Goal: Transaction & Acquisition: Purchase product/service

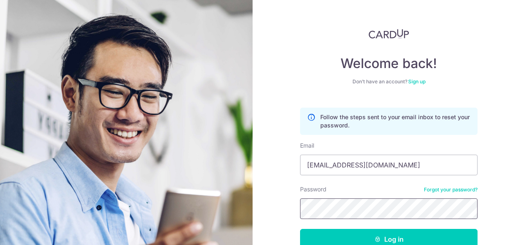
click at [300, 229] on button "Log in" at bounding box center [389, 239] width 178 height 21
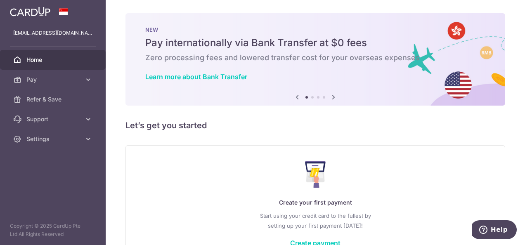
click at [243, 119] on h5 "Let’s get you started" at bounding box center [316, 125] width 380 height 13
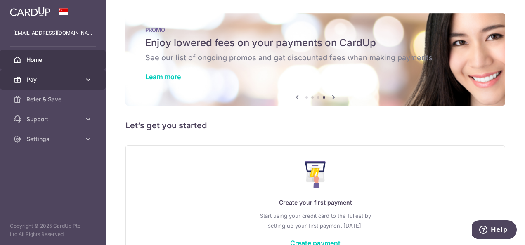
click at [93, 80] on link "Pay" at bounding box center [53, 80] width 106 height 20
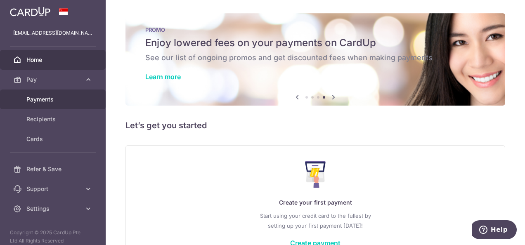
click at [79, 100] on span "Payments" at bounding box center [53, 99] width 55 height 8
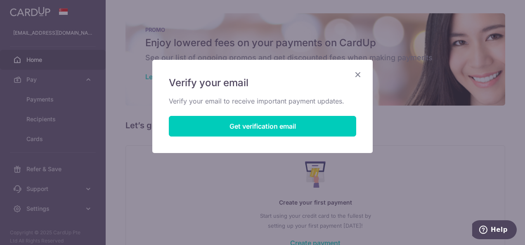
click at [278, 116] on div "Verify your email Verify your email to receive important payment updates. Get v…" at bounding box center [262, 106] width 220 height 93
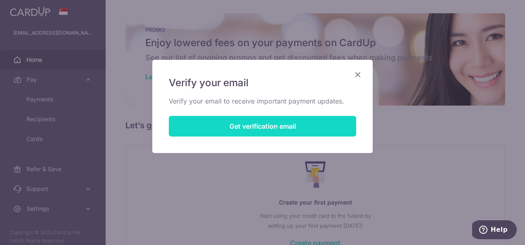
click at [282, 128] on button "Get verification email" at bounding box center [262, 126] width 187 height 21
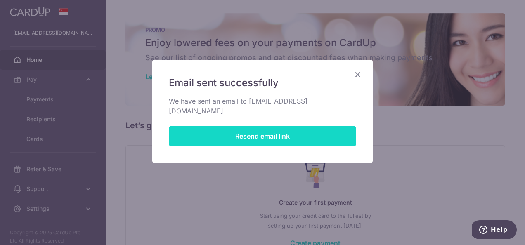
click at [282, 128] on button "Resend email link" at bounding box center [262, 136] width 187 height 21
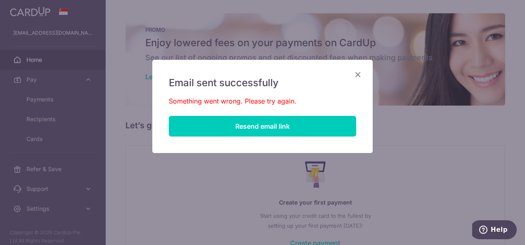
click at [362, 80] on div "Email sent successfully Something went wrong. Please try again. Resend email li…" at bounding box center [262, 106] width 220 height 93
click at [358, 72] on icon "Close" at bounding box center [358, 74] width 10 height 10
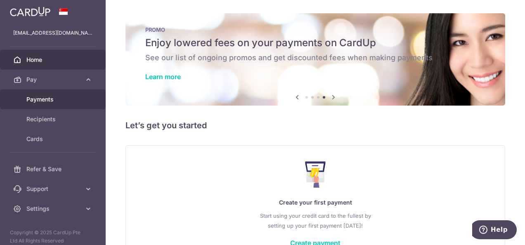
click at [75, 102] on span "Payments" at bounding box center [53, 99] width 55 height 8
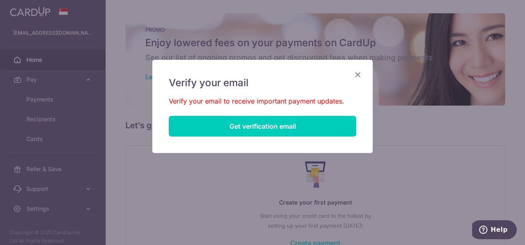
click at [358, 73] on icon "Close" at bounding box center [358, 74] width 10 height 10
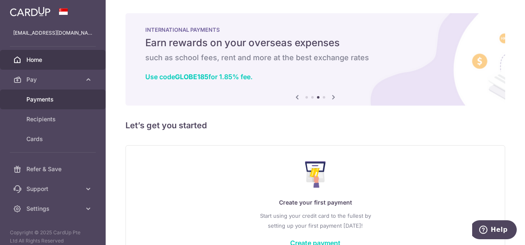
click at [39, 91] on link "Payments" at bounding box center [53, 100] width 106 height 20
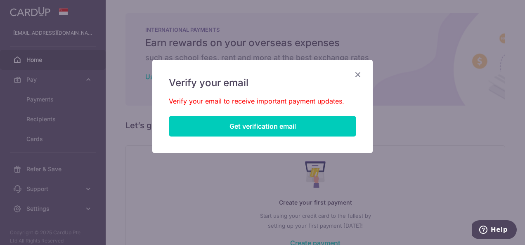
click at [357, 73] on icon "Close" at bounding box center [358, 74] width 10 height 10
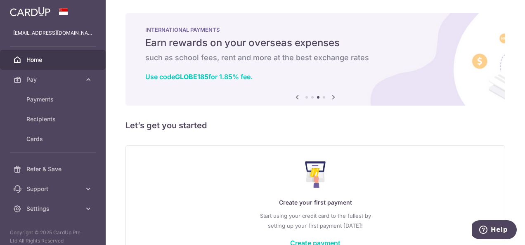
click at [38, 62] on span "Home" at bounding box center [53, 60] width 55 height 8
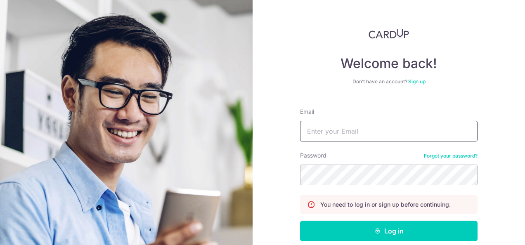
click at [343, 135] on input "Email" at bounding box center [389, 131] width 178 height 21
type input "[EMAIL_ADDRESS][DOMAIN_NAME]"
click at [300, 221] on button "Log in" at bounding box center [389, 231] width 178 height 21
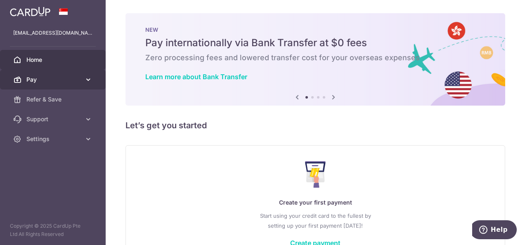
click at [69, 78] on span "Pay" at bounding box center [53, 80] width 55 height 8
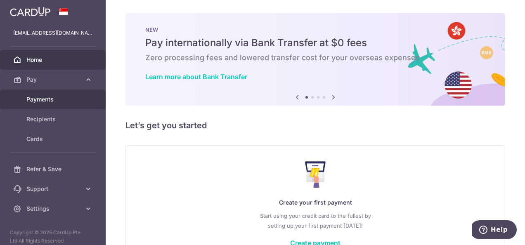
click at [63, 95] on span "Payments" at bounding box center [53, 99] width 55 height 8
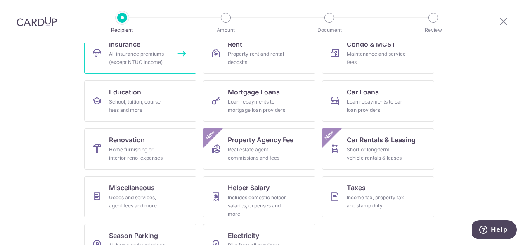
scroll to position [124, 0]
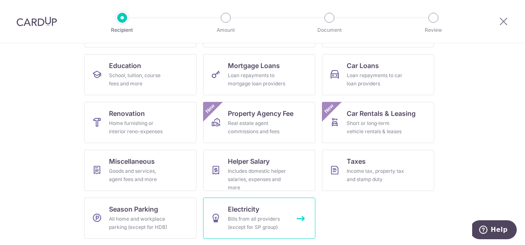
click at [256, 220] on div "Bills from all providers (except for SP group)" at bounding box center [257, 223] width 59 height 17
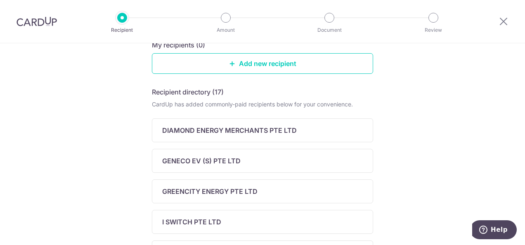
scroll to position [93, 0]
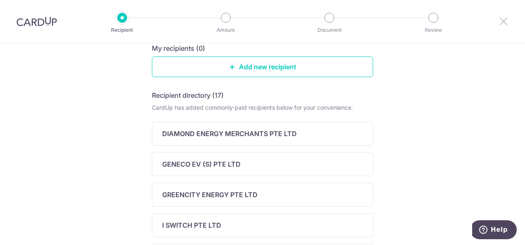
click at [500, 23] on icon at bounding box center [504, 21] width 10 height 10
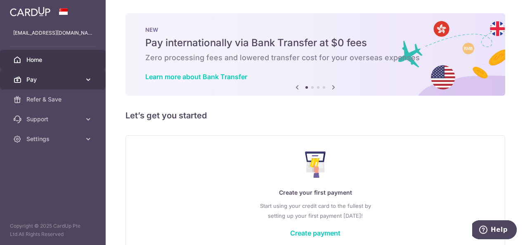
click at [88, 80] on icon at bounding box center [88, 80] width 8 height 8
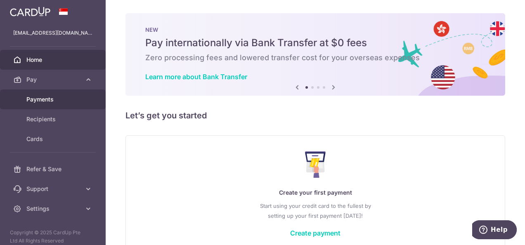
click at [78, 97] on span "Payments" at bounding box center [53, 99] width 55 height 8
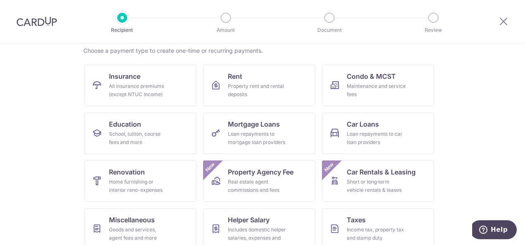
scroll to position [64, 0]
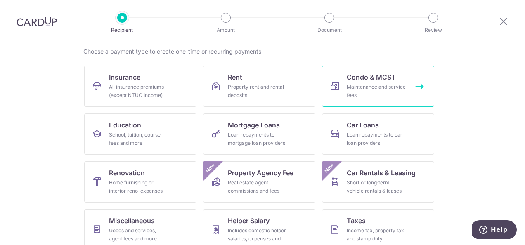
click at [351, 94] on div "Maintenance and service fees" at bounding box center [376, 91] width 59 height 17
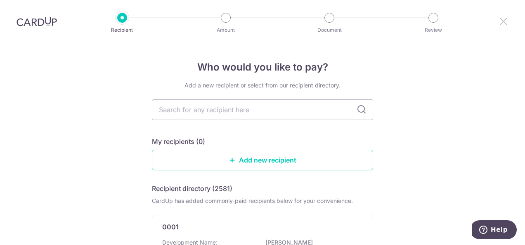
click at [502, 21] on icon at bounding box center [504, 21] width 10 height 10
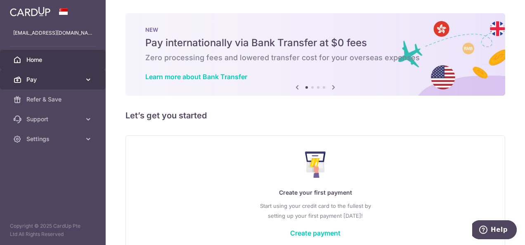
click at [86, 81] on icon at bounding box center [88, 80] width 8 height 8
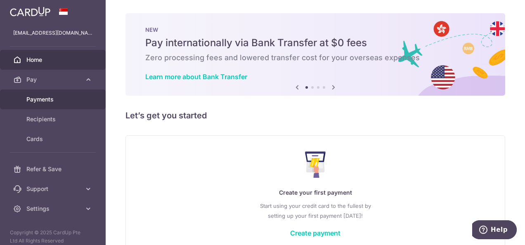
click at [78, 106] on link "Payments" at bounding box center [53, 100] width 106 height 20
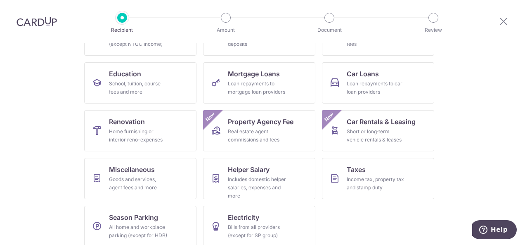
scroll to position [124, 0]
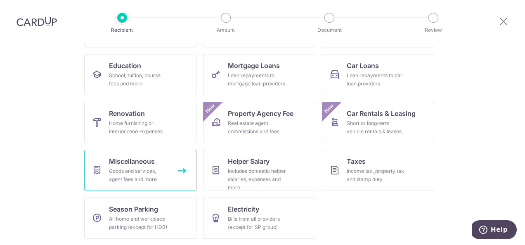
click at [124, 173] on div "Goods and services, agent fees and more" at bounding box center [138, 175] width 59 height 17
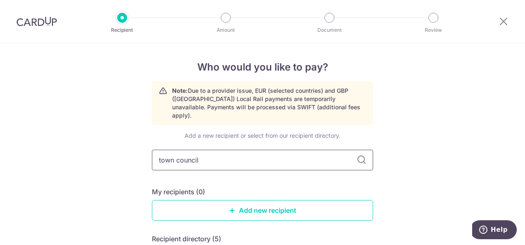
type input "town council"
click at [500, 27] on div at bounding box center [503, 21] width 43 height 43
click at [507, 17] on icon at bounding box center [504, 21] width 10 height 10
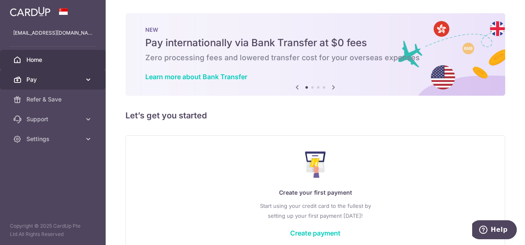
click at [76, 76] on span "Pay" at bounding box center [53, 80] width 55 height 8
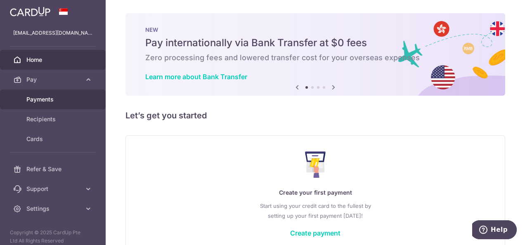
click at [66, 107] on link "Payments" at bounding box center [53, 100] width 106 height 20
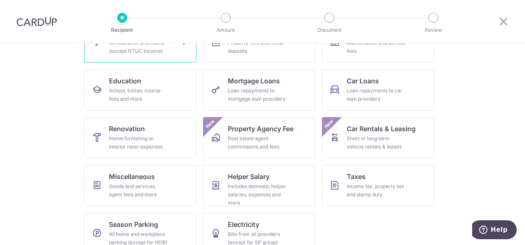
scroll to position [124, 0]
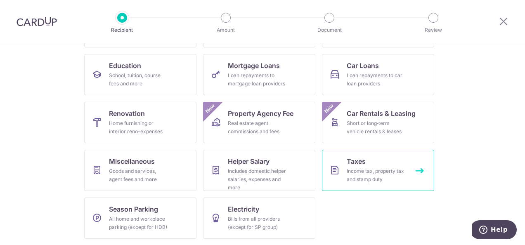
click at [342, 169] on link "Taxes Income tax, property tax and stamp duty" at bounding box center [378, 170] width 112 height 41
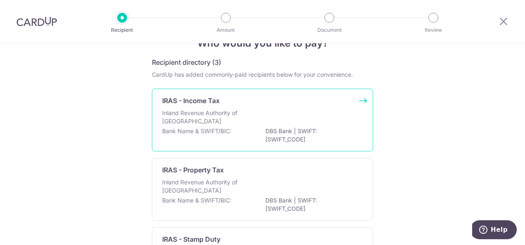
scroll to position [7, 0]
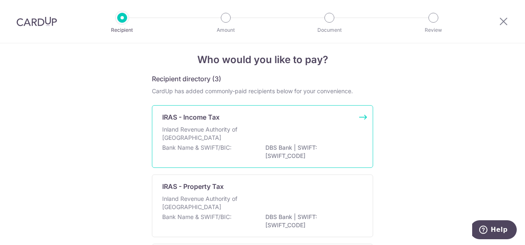
click at [317, 121] on div "IRAS - Income Tax" at bounding box center [257, 117] width 191 height 10
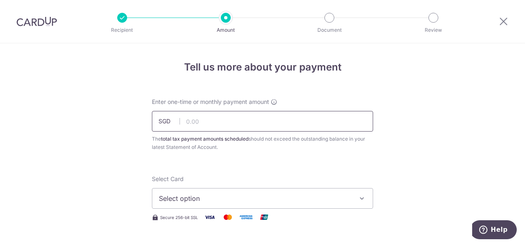
click at [282, 126] on input "text" at bounding box center [262, 121] width 221 height 21
click at [266, 124] on input "text" at bounding box center [262, 121] width 221 height 21
type input "623.50"
click at [254, 199] on span "Select option" at bounding box center [255, 199] width 192 height 10
click at [249, 218] on span "Add credit card" at bounding box center [270, 222] width 192 height 8
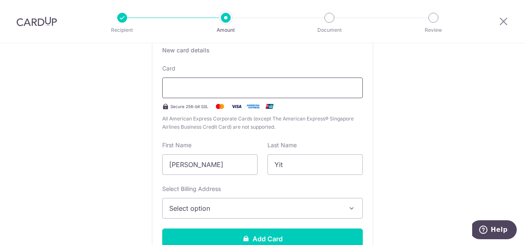
scroll to position [183, 0]
click at [327, 212] on span "Select option" at bounding box center [255, 209] width 172 height 10
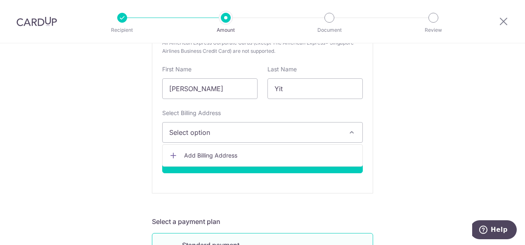
scroll to position [258, 0]
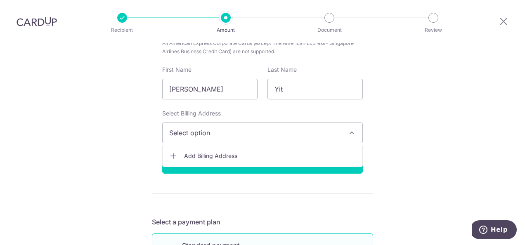
click at [272, 155] on span "Add Billing Address" at bounding box center [270, 156] width 172 height 8
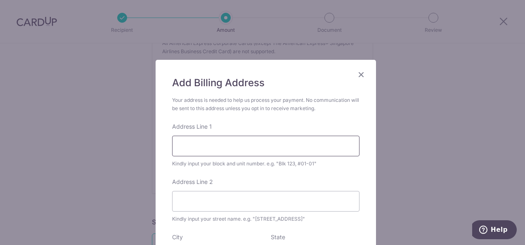
click at [267, 146] on input "Address Line 1" at bounding box center [265, 146] width 187 height 21
type input "312C Sumang Link #08-163"
type input "Singapore 823312"
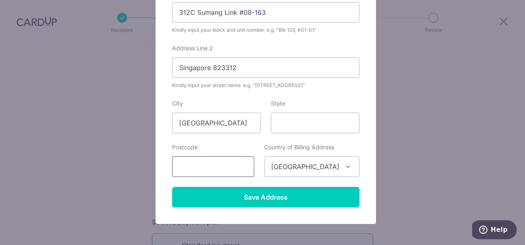
click at [210, 165] on input "text" at bounding box center [213, 166] width 82 height 21
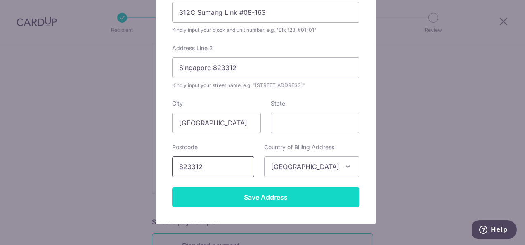
type input "823312"
click at [244, 197] on input "Save Address" at bounding box center [265, 197] width 187 height 21
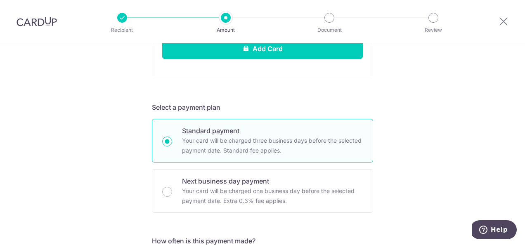
click at [271, 182] on p "Next business day payment" at bounding box center [272, 181] width 181 height 10
click at [172, 187] on input "Next business day payment Your card will be charged one business day before the…" at bounding box center [167, 192] width 10 height 10
radio input "false"
radio input "true"
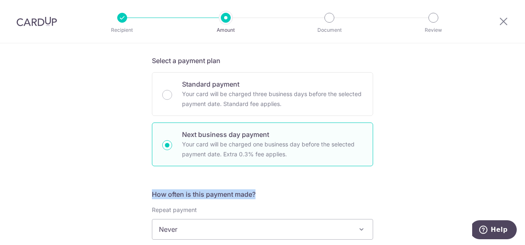
click at [271, 182] on form "Enter one-time or monthly payment amount SGD 623.50 623.50 The total tax paymen…" at bounding box center [262, 235] width 221 height 660
click at [375, 173] on div "Tell us more about your payment Enter one-time or monthly payment amount SGD 62…" at bounding box center [262, 227] width 525 height 754
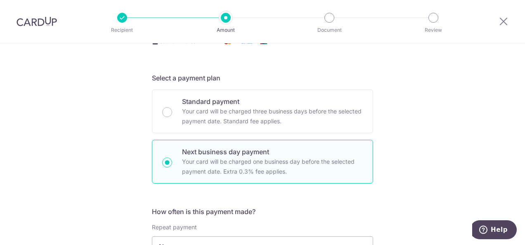
scroll to position [174, 0]
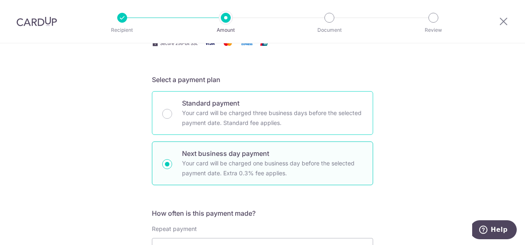
click at [310, 127] on p "Your card will be charged three business days before the selected payment date.…" at bounding box center [272, 118] width 181 height 20
click at [172, 119] on input "Standard payment Your card will be charged three business days before the selec…" at bounding box center [167, 114] width 10 height 10
radio input "true"
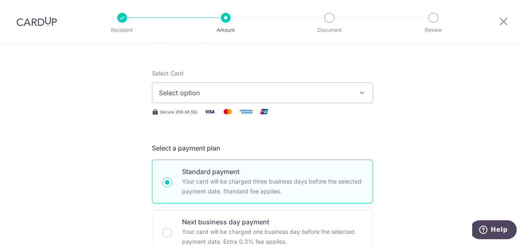
scroll to position [105, 0]
click at [361, 88] on button "Select option" at bounding box center [262, 93] width 221 height 21
click at [323, 111] on link "Add credit card" at bounding box center [262, 116] width 220 height 15
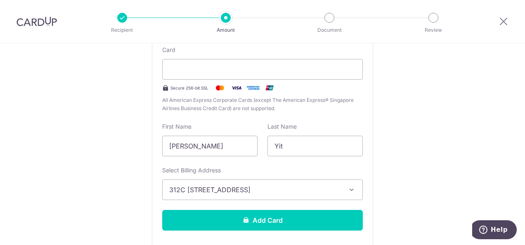
scroll to position [235, 0]
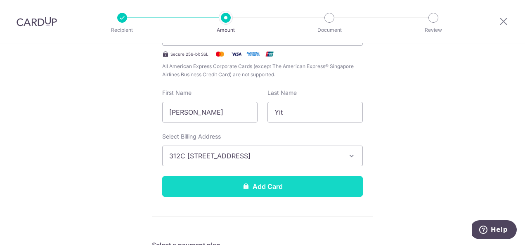
click at [319, 183] on button "Add Card" at bounding box center [262, 186] width 201 height 21
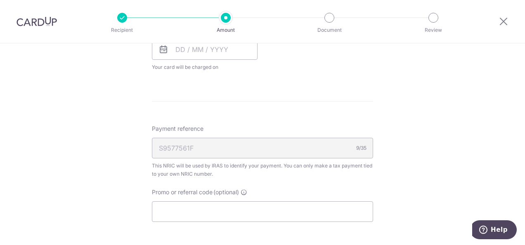
scroll to position [441, 0]
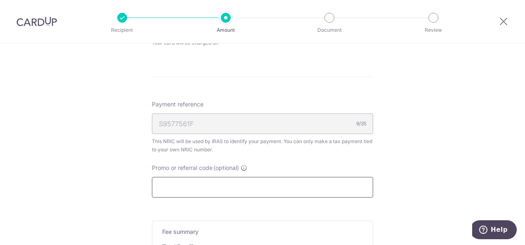
click at [259, 191] on input "Promo or referral code (optional)" at bounding box center [262, 187] width 221 height 21
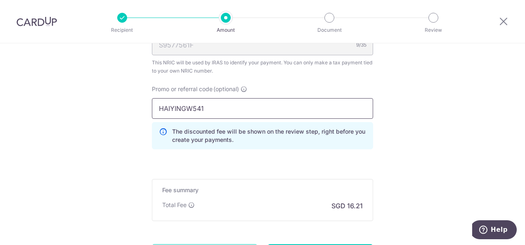
scroll to position [600, 0]
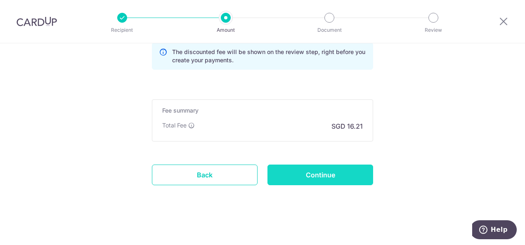
type input "HAIYINGW541"
click at [317, 168] on input "Continue" at bounding box center [321, 175] width 106 height 21
type input "Create Schedule"
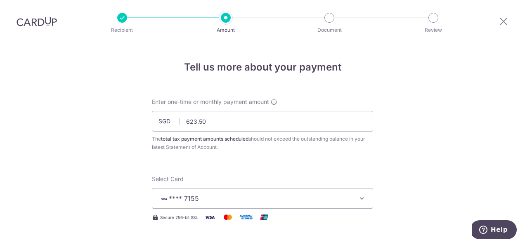
scroll to position [436, 0]
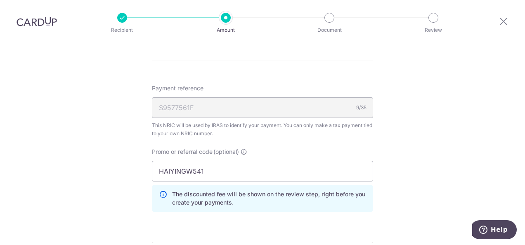
click at [361, 143] on div "Payment reference S9577561F 9/35 This NRIC will be used by IRAS to identify you…" at bounding box center [262, 151] width 221 height 135
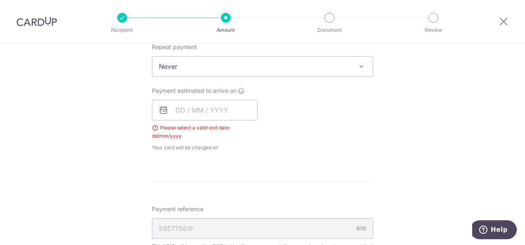
scroll to position [355, 0]
click at [187, 116] on input "text" at bounding box center [205, 111] width 106 height 21
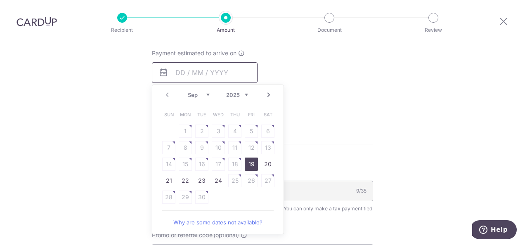
scroll to position [395, 0]
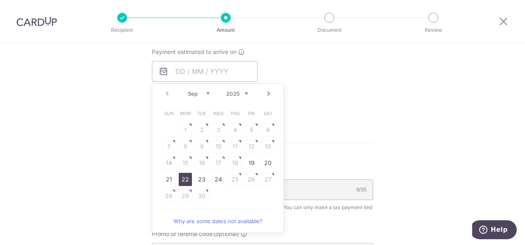
click at [183, 177] on link "22" at bounding box center [185, 179] width 13 height 13
type input "22/09/2025"
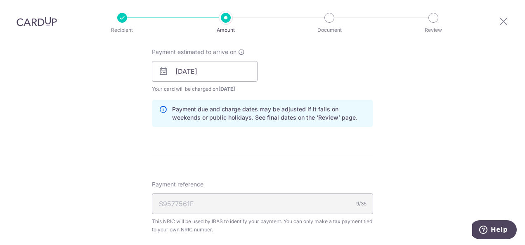
scroll to position [404, 0]
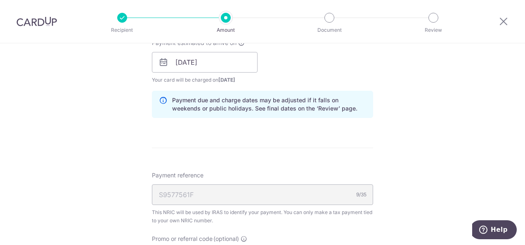
click at [185, 180] on div "Payment reference S9577561F 9/35 This NRIC will be used by IRAS to identify you…" at bounding box center [262, 198] width 221 height 54
click at [221, 62] on input "22/09/2025" at bounding box center [205, 62] width 106 height 21
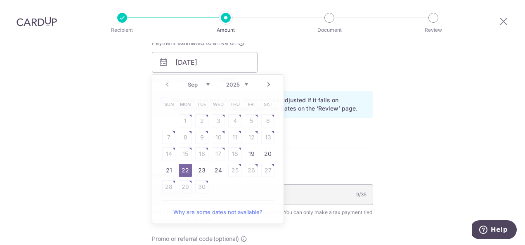
click at [280, 52] on div "Payment estimated to arrive on 22/09/2025 Prev Next Sep Oct Nov Dec 2025 2026 S…" at bounding box center [262, 61] width 231 height 45
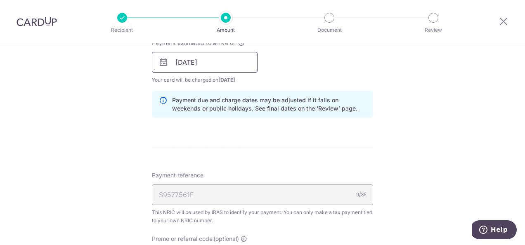
click at [238, 69] on input "22/09/2025" at bounding box center [205, 62] width 106 height 21
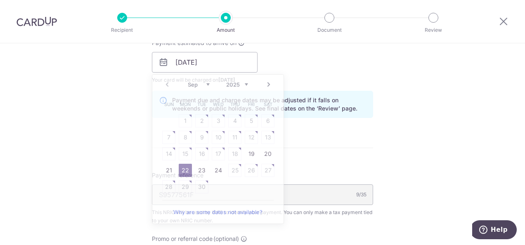
click at [302, 155] on form "Enter one-time or monthly payment amount SGD 623.50 623.50 The total tax paymen…" at bounding box center [262, 66] width 221 height 744
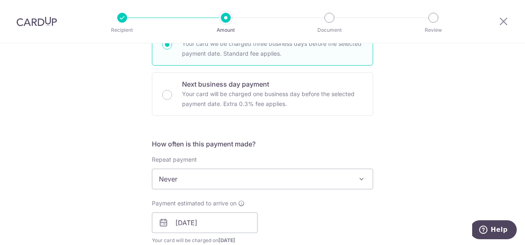
scroll to position [239, 0]
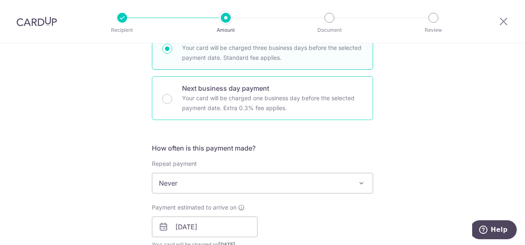
click at [319, 99] on p "Your card will be charged one business day before the selected payment date. Ex…" at bounding box center [272, 103] width 181 height 20
click at [172, 99] on input "Next business day payment Your card will be charged one business day before the…" at bounding box center [167, 99] width 10 height 10
radio input "false"
radio input "true"
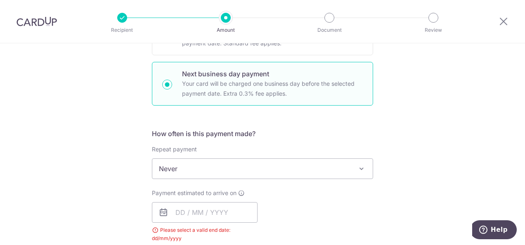
scroll to position [255, 0]
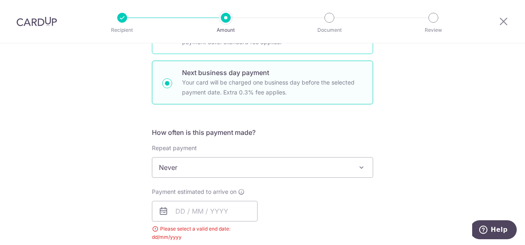
click at [289, 50] on div "Standard payment Your card will be charged three business days before the selec…" at bounding box center [262, 32] width 221 height 44
radio input "true"
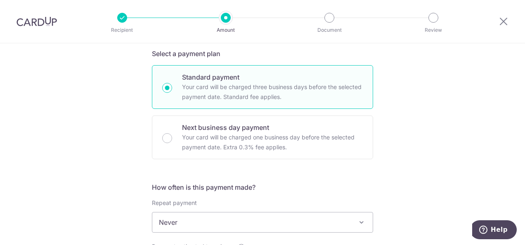
scroll to position [199, 0]
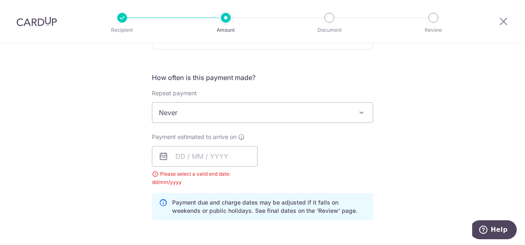
scroll to position [310, 0]
click at [246, 147] on input "text" at bounding box center [205, 157] width 106 height 21
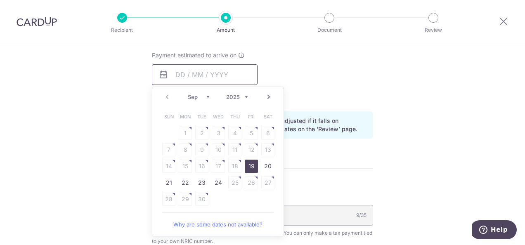
scroll to position [393, 0]
click at [180, 178] on link "22" at bounding box center [185, 181] width 13 height 13
type input "22/09/2025"
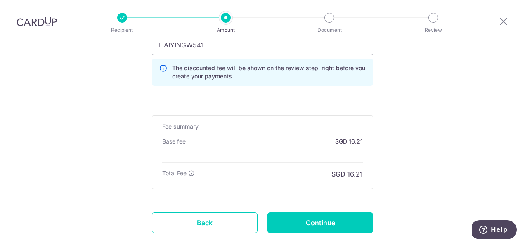
scroll to position [665, 0]
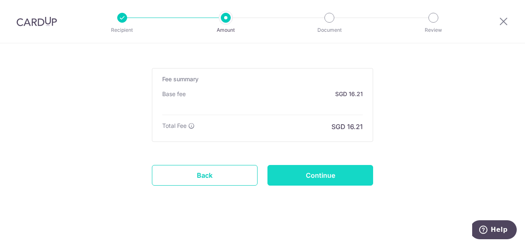
click at [294, 171] on input "Continue" at bounding box center [321, 175] width 106 height 21
type input "Create Schedule"
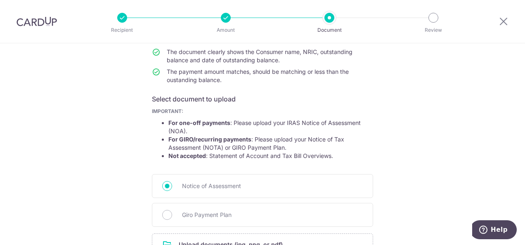
scroll to position [96, 0]
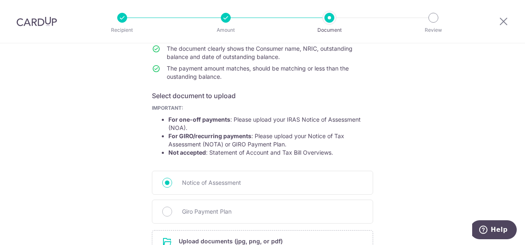
click at [397, 148] on div "Help us verify your payment Your supporting documents will enable us to approve…" at bounding box center [262, 136] width 525 height 378
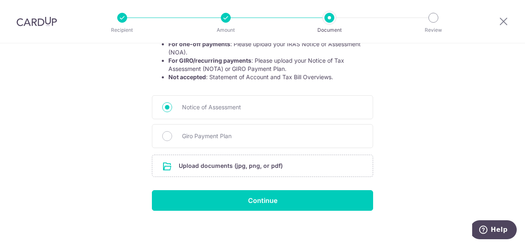
scroll to position [149, 0]
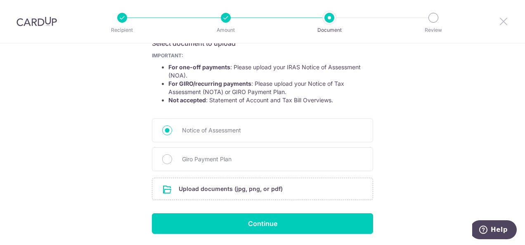
click at [502, 23] on icon at bounding box center [504, 21] width 10 height 10
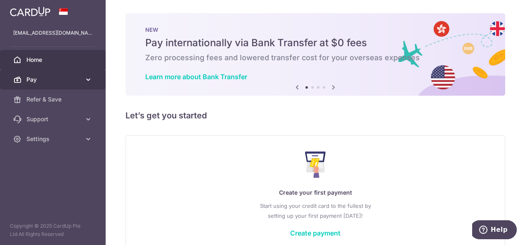
click at [77, 72] on link "Pay" at bounding box center [53, 80] width 106 height 20
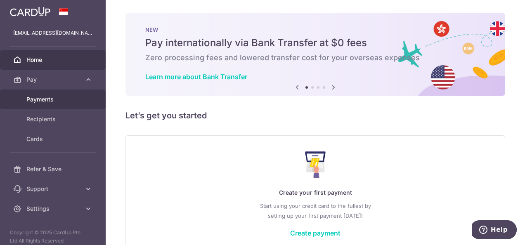
click at [66, 98] on span "Payments" at bounding box center [53, 99] width 55 height 8
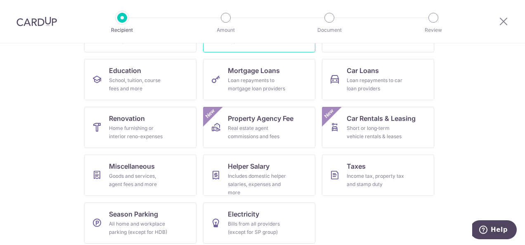
scroll to position [124, 0]
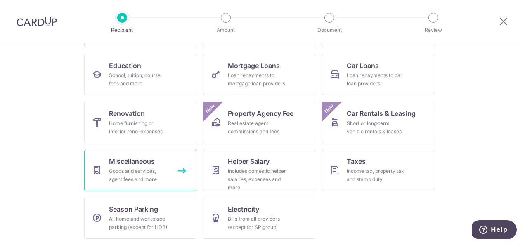
click at [176, 172] on link "Miscellaneous Goods and services, agent fees and more" at bounding box center [140, 170] width 112 height 41
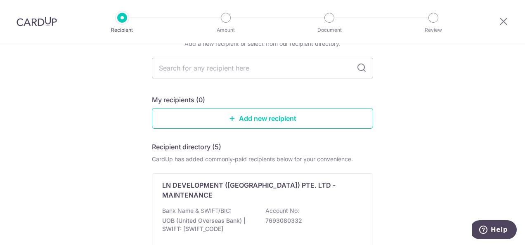
scroll to position [133, 0]
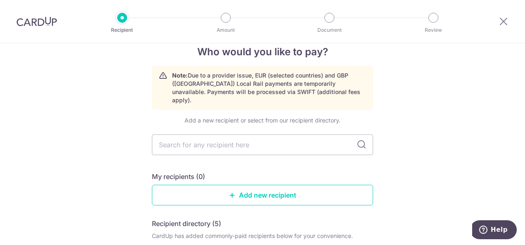
scroll to position [0, 0]
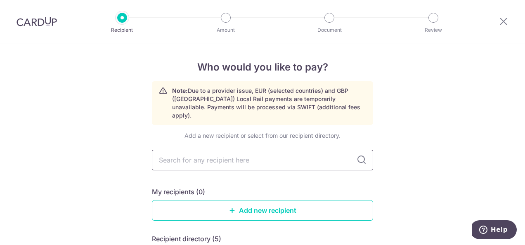
click at [296, 156] on input "text" at bounding box center [262, 160] width 221 height 21
type input "PASIR"
click at [508, 25] on icon at bounding box center [504, 21] width 10 height 10
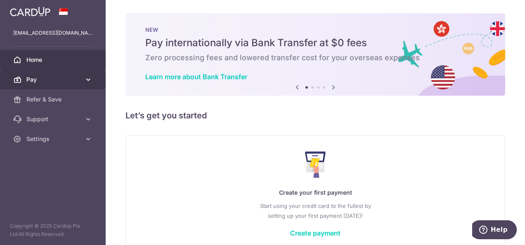
click at [53, 85] on link "Pay" at bounding box center [53, 80] width 106 height 20
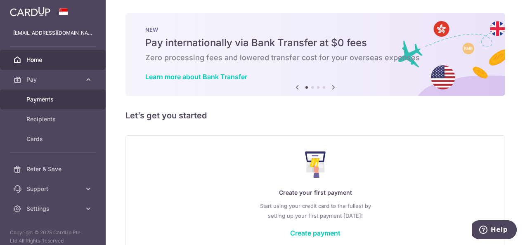
click at [61, 100] on span "Payments" at bounding box center [53, 99] width 55 height 8
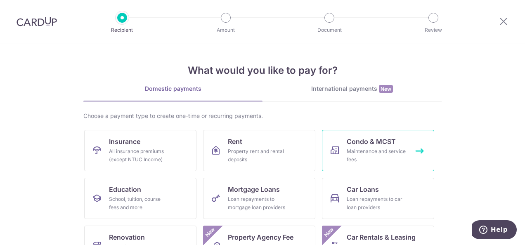
click at [380, 139] on span "Condo & MCST" at bounding box center [371, 142] width 49 height 10
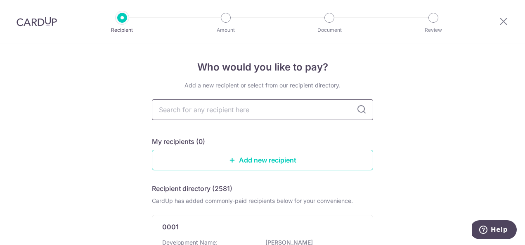
click at [271, 106] on input "text" at bounding box center [262, 110] width 221 height 21
type input "PASIR"
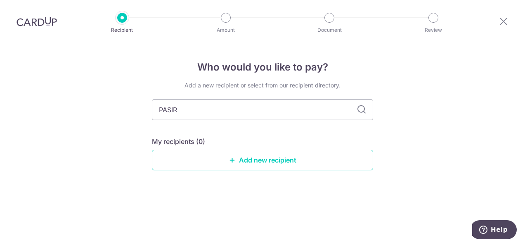
click at [301, 104] on input "PASIR" at bounding box center [262, 110] width 221 height 21
type input "PASIR RIS"
click at [500, 24] on icon at bounding box center [504, 21] width 10 height 10
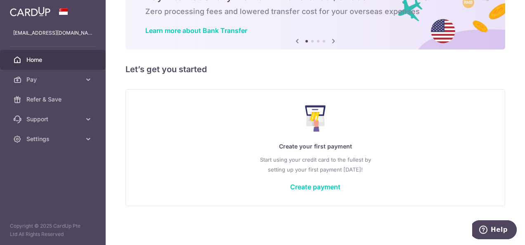
scroll to position [46, 0]
click at [280, 187] on div "Create your first payment Start using your credit card to the fullest by settin…" at bounding box center [315, 148] width 359 height 98
click at [306, 192] on div "Create your first payment Start using your credit card to the fullest by settin…" at bounding box center [315, 148] width 359 height 98
click at [305, 184] on link "Create payment" at bounding box center [315, 187] width 50 height 8
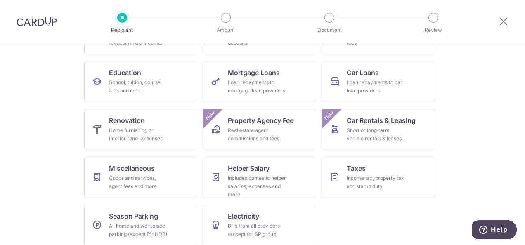
scroll to position [117, 0]
click at [254, 72] on span "Mortgage Loans" at bounding box center [254, 73] width 52 height 10
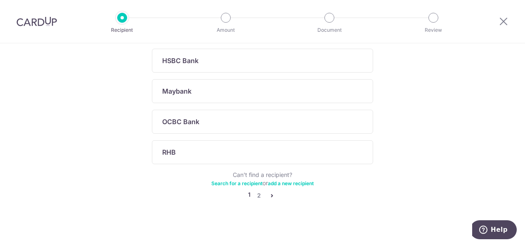
scroll to position [349, 0]
click at [505, 26] on div at bounding box center [503, 21] width 43 height 43
click at [504, 23] on icon at bounding box center [504, 21] width 10 height 10
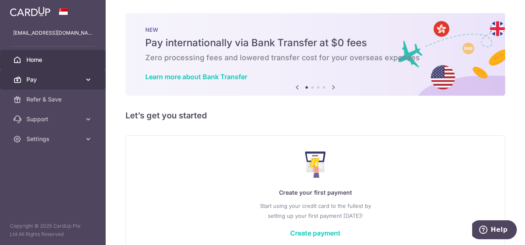
click at [79, 73] on link "Pay" at bounding box center [53, 80] width 106 height 20
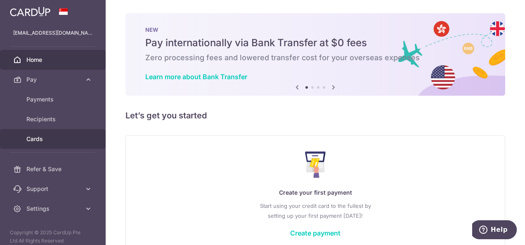
click at [53, 140] on span "Cards" at bounding box center [53, 139] width 55 height 8
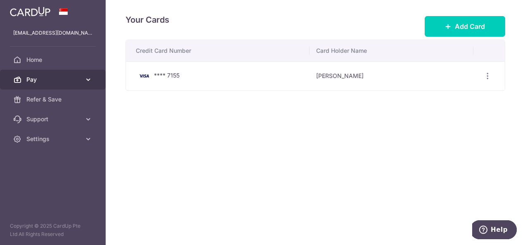
click at [54, 83] on link "Pay" at bounding box center [53, 80] width 106 height 20
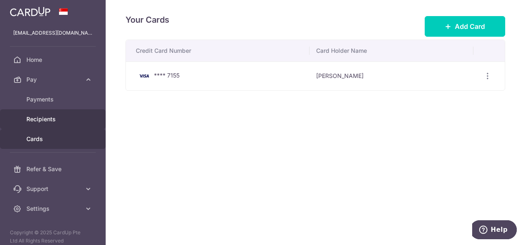
click at [46, 115] on span "Recipients" at bounding box center [53, 119] width 55 height 8
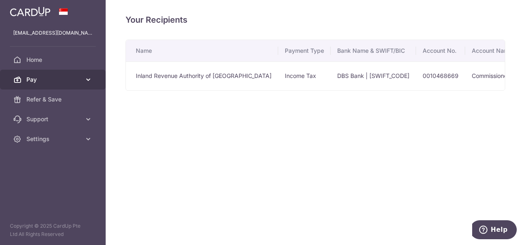
click at [48, 85] on link "Pay" at bounding box center [53, 80] width 106 height 20
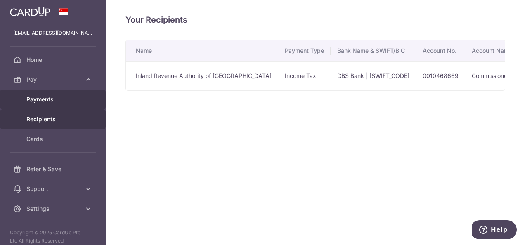
click at [50, 98] on span "Payments" at bounding box center [53, 99] width 55 height 8
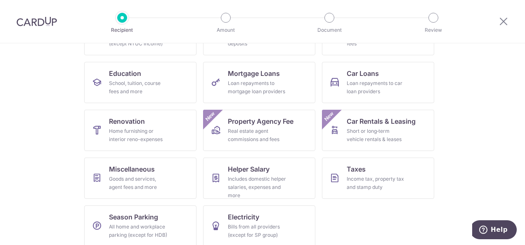
scroll to position [124, 0]
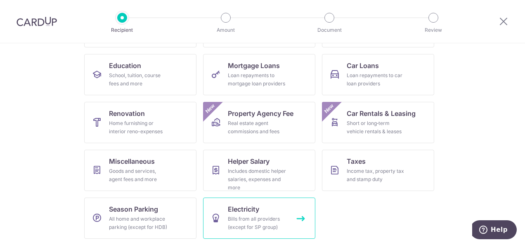
click at [244, 220] on div "Bills from all providers (except for SP group)" at bounding box center [257, 223] width 59 height 17
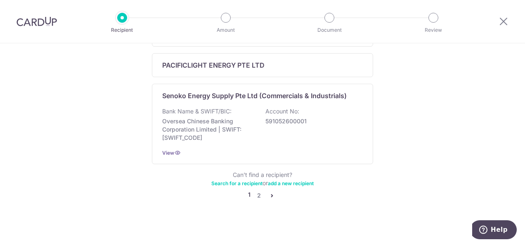
scroll to position [407, 0]
click at [262, 194] on ul "1 2" at bounding box center [262, 195] width 29 height 10
click at [261, 194] on link "2" at bounding box center [259, 195] width 10 height 10
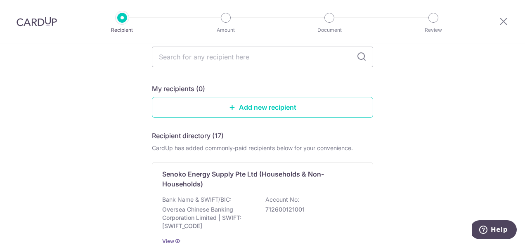
scroll to position [0, 0]
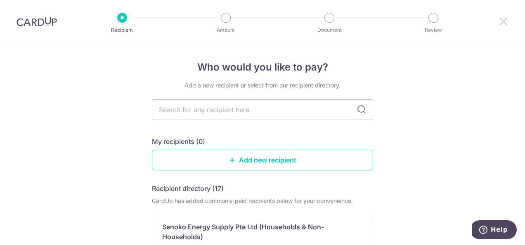
click at [507, 19] on icon at bounding box center [504, 21] width 10 height 10
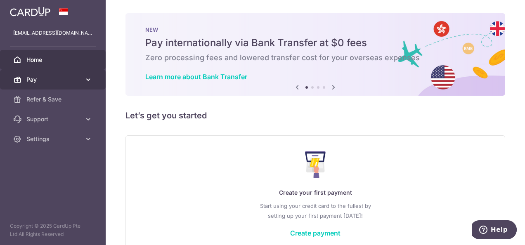
click at [93, 88] on link "Pay" at bounding box center [53, 80] width 106 height 20
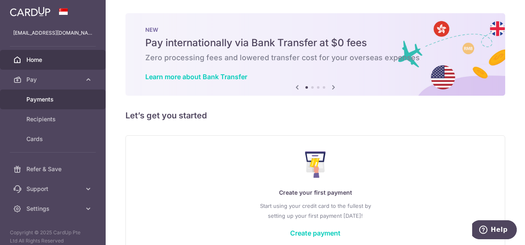
click at [56, 95] on link "Payments" at bounding box center [53, 100] width 106 height 20
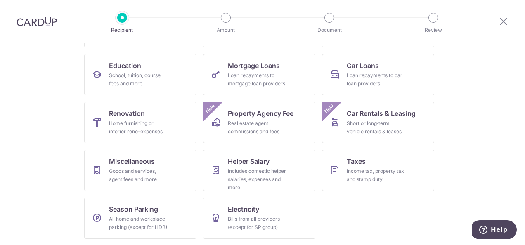
scroll to position [124, 0]
click at [255, 178] on div "Includes domestic helper salaries, expenses and more" at bounding box center [257, 179] width 59 height 25
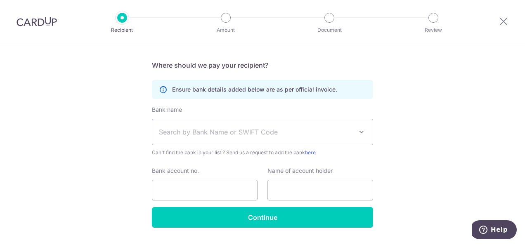
scroll to position [190, 0]
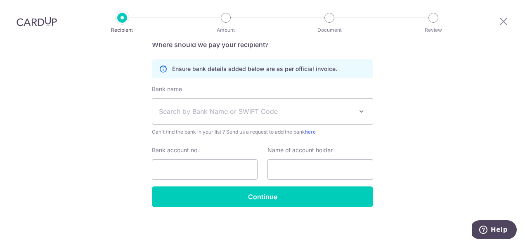
click at [504, 28] on div at bounding box center [503, 21] width 43 height 43
click at [503, 26] on icon at bounding box center [504, 21] width 10 height 10
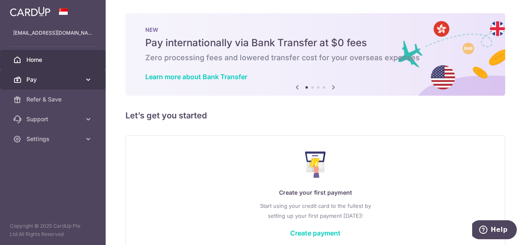
click at [88, 76] on icon at bounding box center [88, 80] width 8 height 8
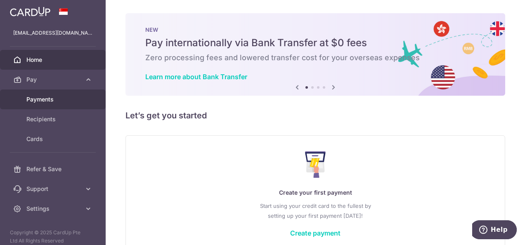
click at [51, 97] on span "Payments" at bounding box center [53, 99] width 55 height 8
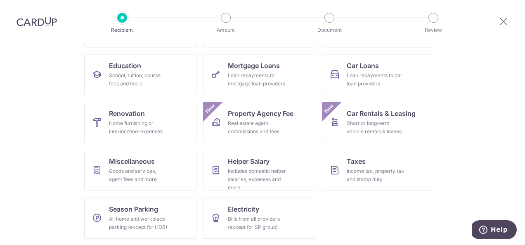
scroll to position [123, 0]
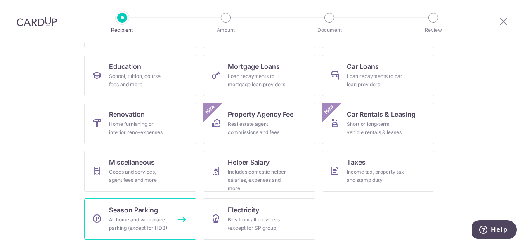
click at [141, 218] on div "All home and workplace parking (except for HDB)" at bounding box center [138, 224] width 59 height 17
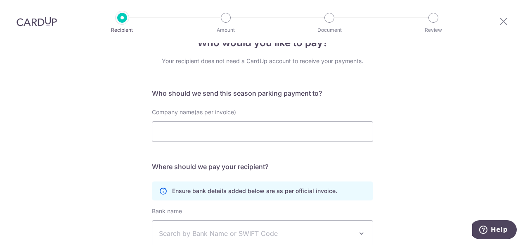
scroll to position [6, 0]
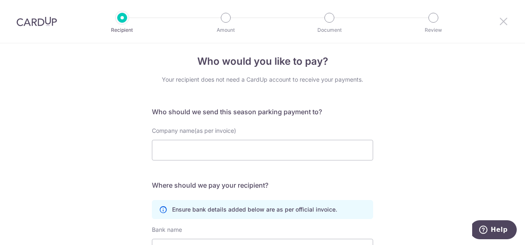
click at [500, 22] on icon at bounding box center [504, 21] width 10 height 10
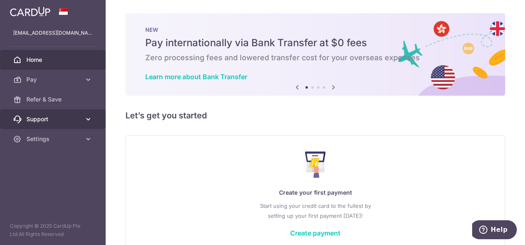
click at [79, 122] on span "Support" at bounding box center [53, 119] width 55 height 8
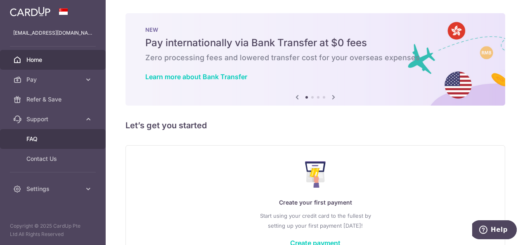
click at [70, 143] on link "FAQ" at bounding box center [53, 139] width 106 height 20
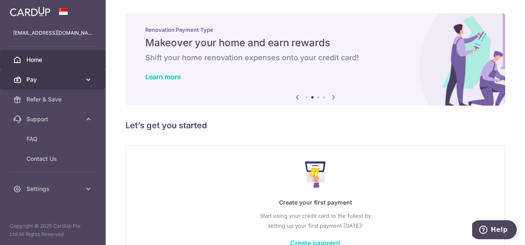
click at [66, 86] on link "Pay" at bounding box center [53, 80] width 106 height 20
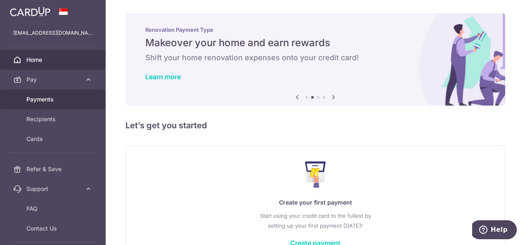
click at [59, 102] on span "Payments" at bounding box center [53, 99] width 55 height 8
